Goal: Information Seeking & Learning: Learn about a topic

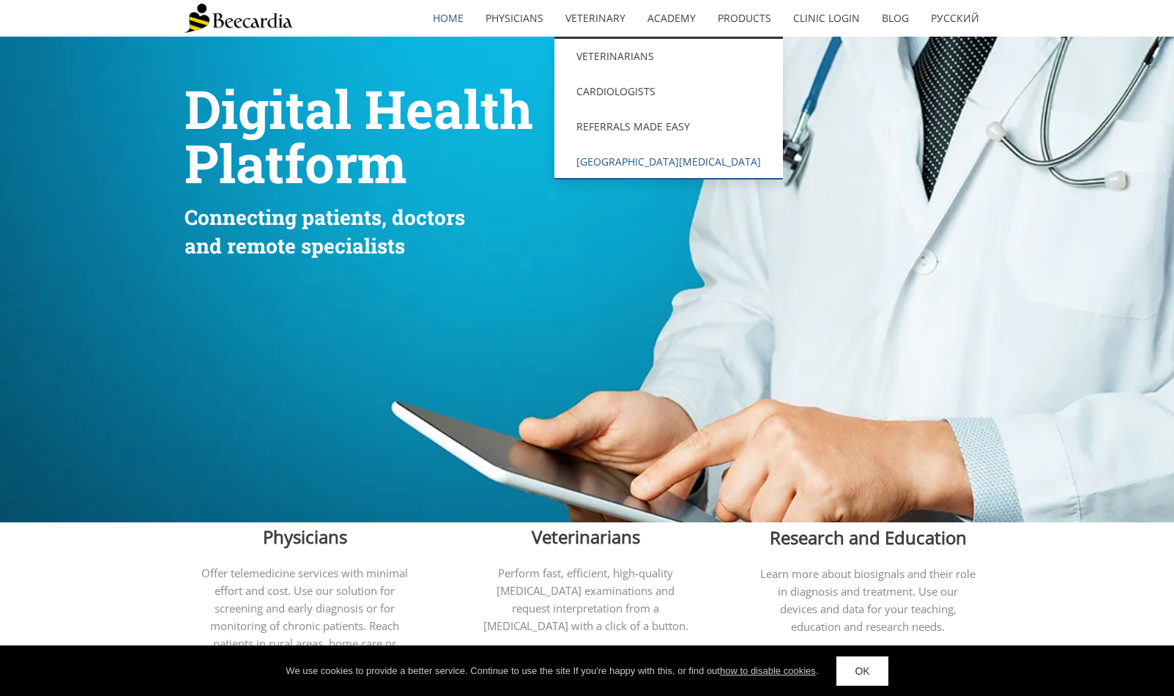
click at [645, 166] on link "[GEOGRAPHIC_DATA][MEDICAL_DATA]" at bounding box center [668, 161] width 228 height 35
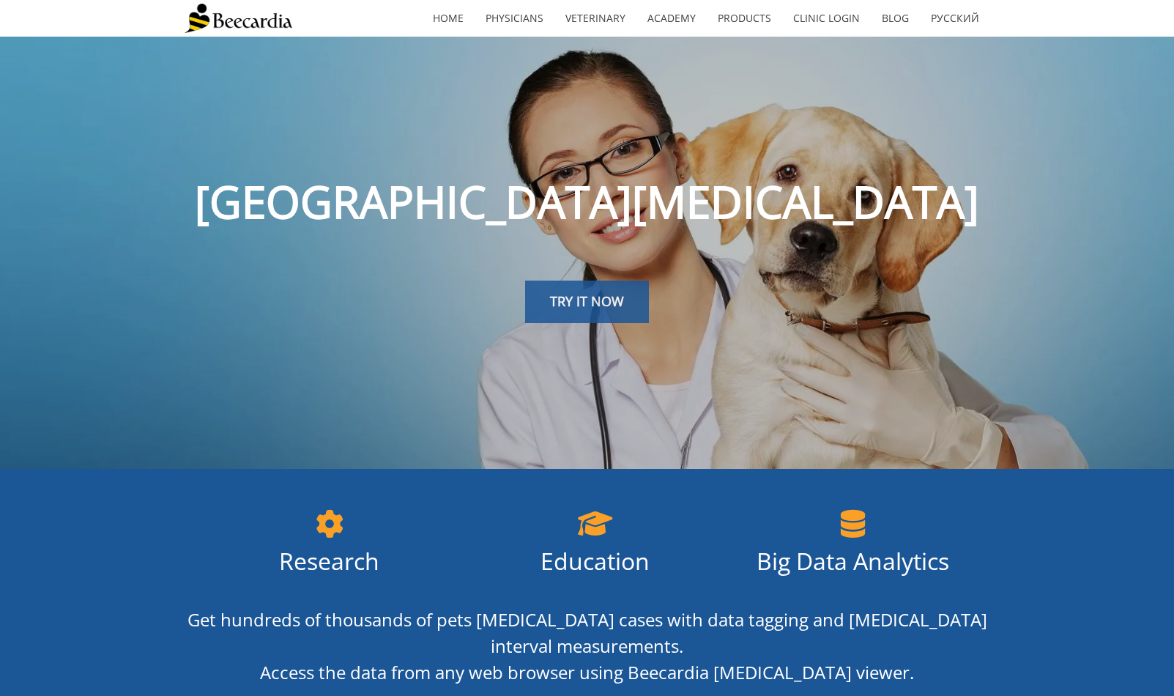
click at [623, 297] on span "TRY IT NOW" at bounding box center [587, 301] width 74 height 18
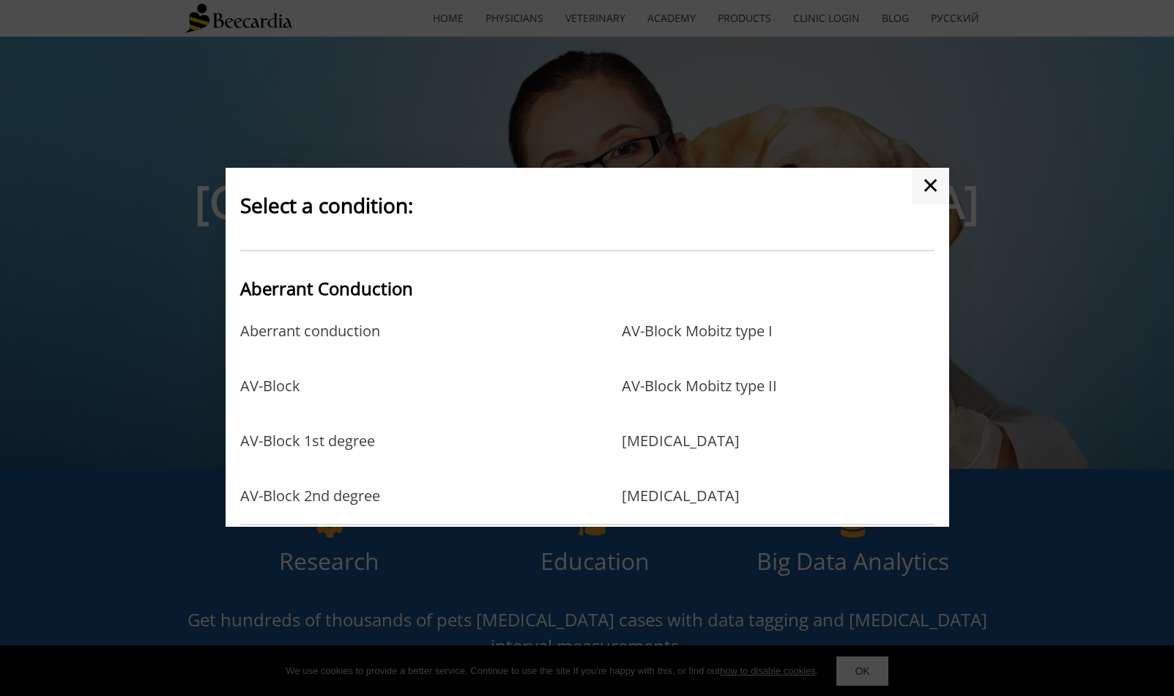
click at [401, 332] on p "Aberrant conduction" at bounding box center [378, 346] width 276 height 48
click at [361, 330] on link "Aberrant conduction" at bounding box center [310, 346] width 140 height 48
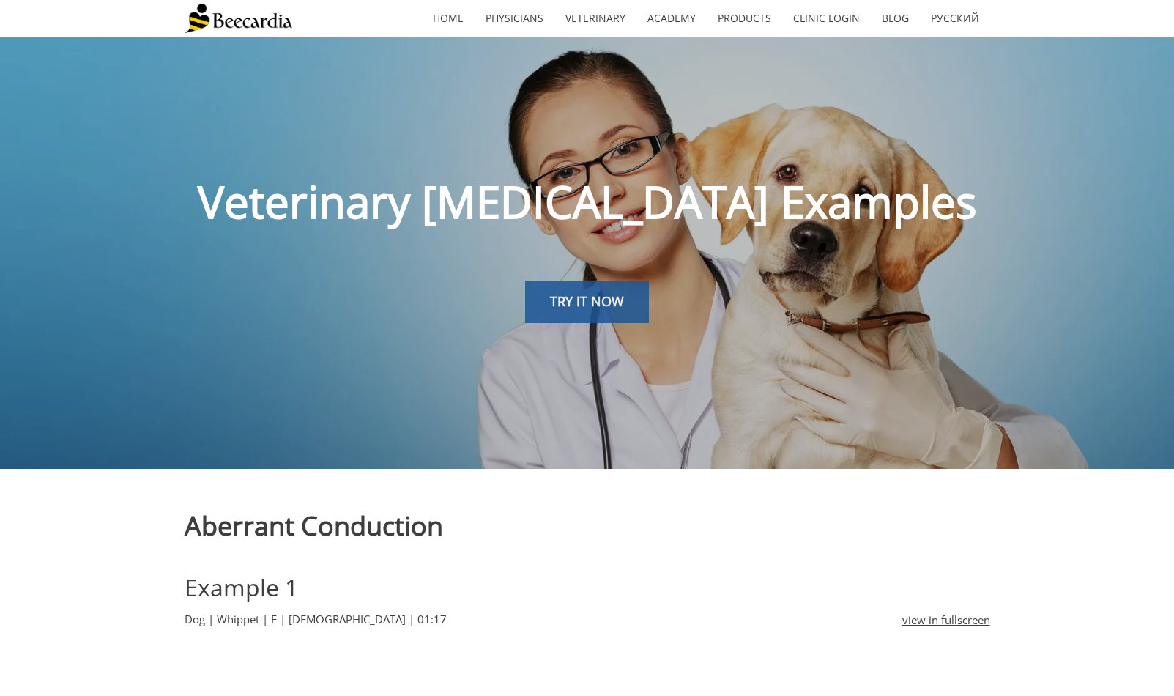
click at [597, 297] on span "TRY IT NOW" at bounding box center [587, 301] width 74 height 18
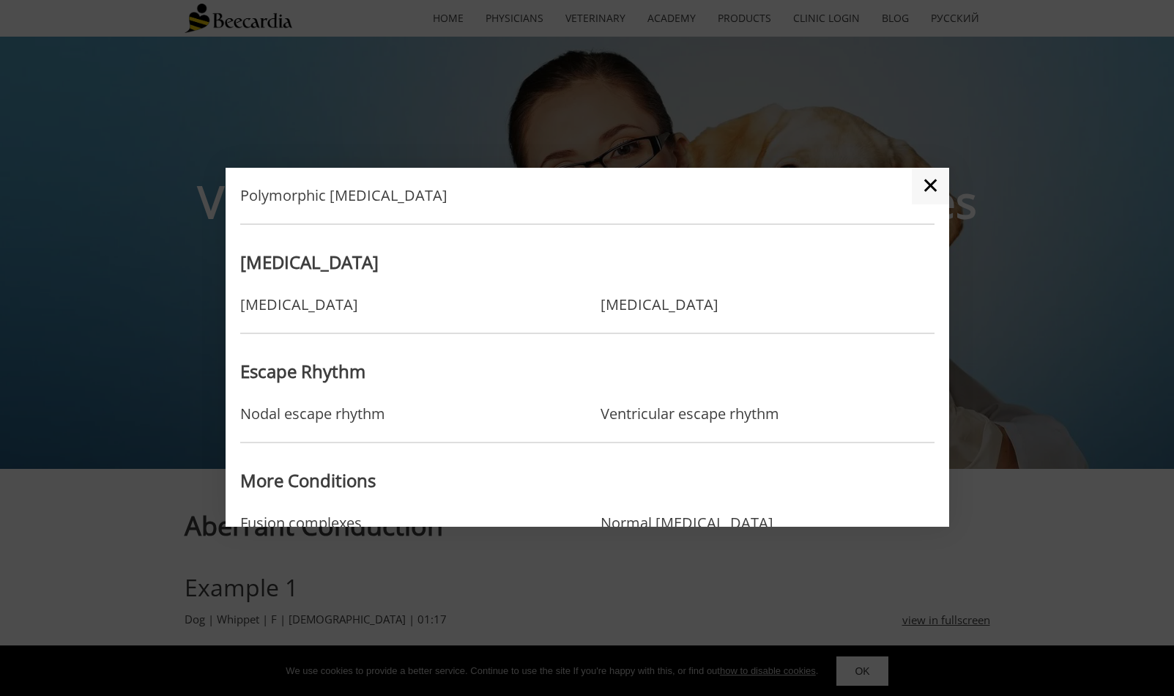
scroll to position [1262, 0]
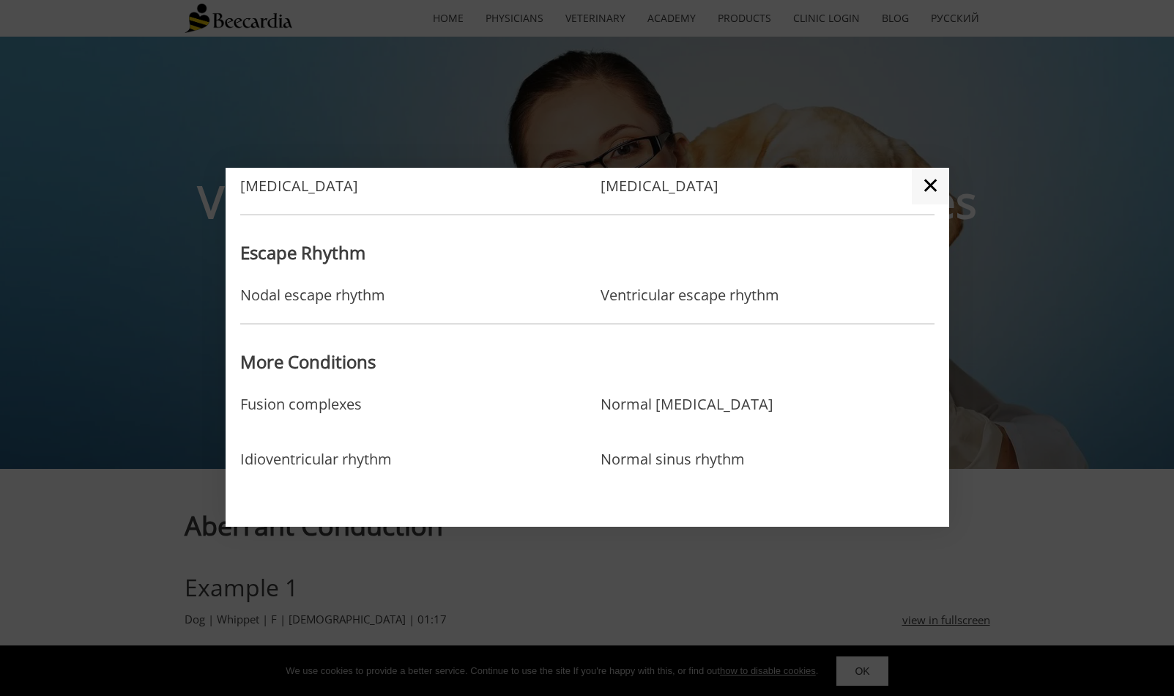
click at [980, 365] on div at bounding box center [587, 348] width 1174 height 696
